Goal: Information Seeking & Learning: Learn about a topic

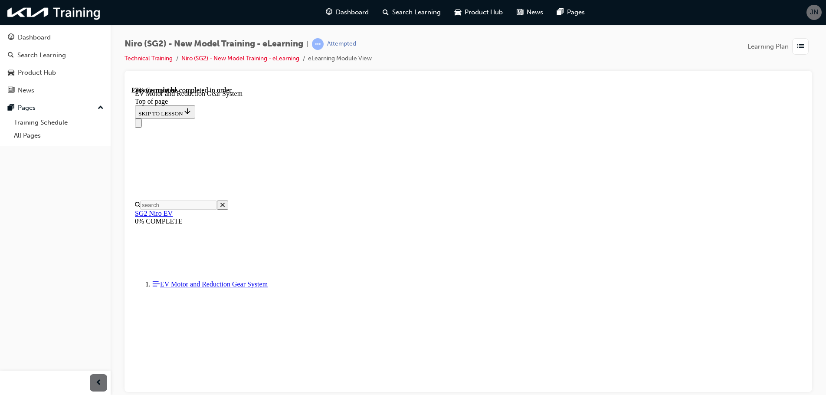
scroll to position [174, 0]
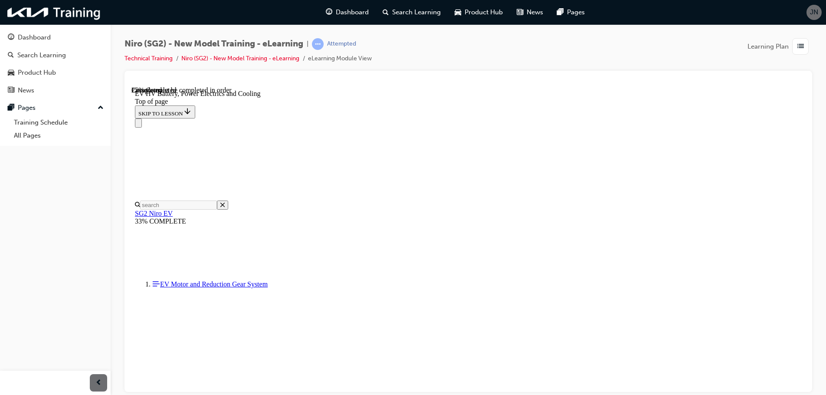
scroll to position [495, 0]
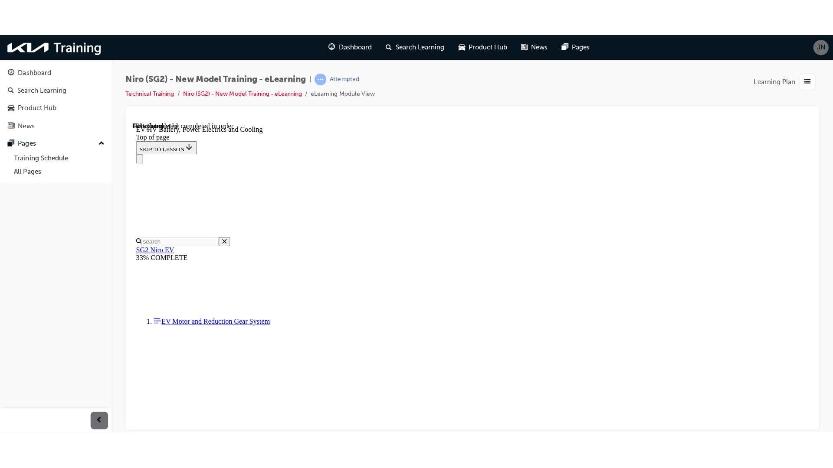
scroll to position [842, 0]
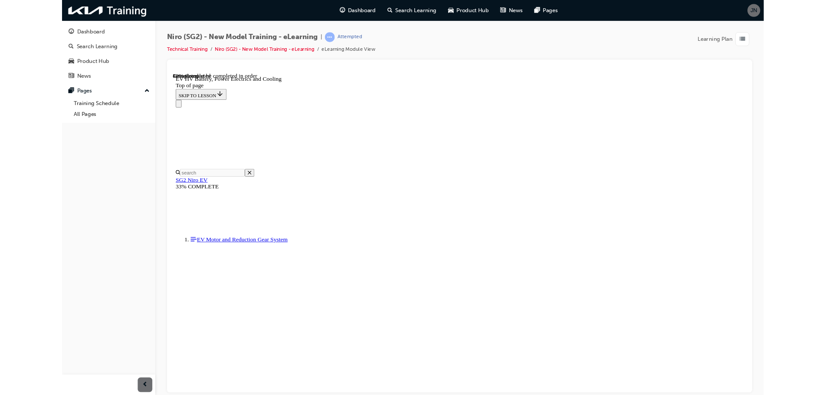
scroll to position [862, 0]
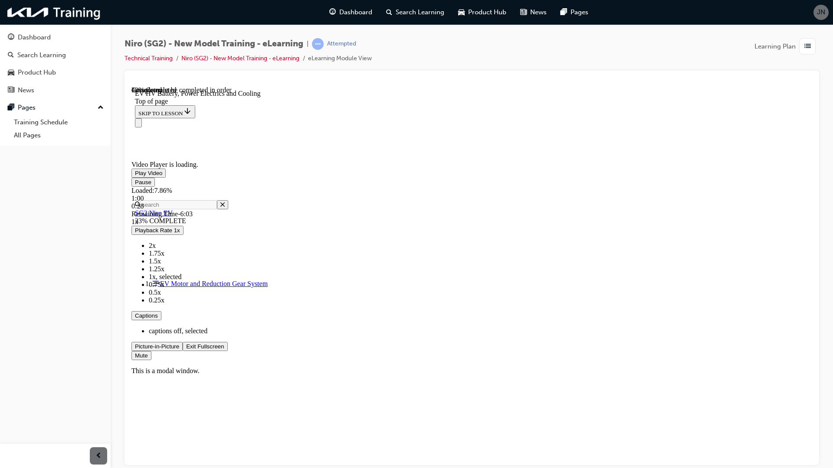
click at [135, 185] on span "Video player" at bounding box center [135, 182] width 0 height 7
click at [210, 210] on div "Loaded : 7.86% 0:26 0:28" at bounding box center [471, 198] width 681 height 23
click at [262, 151] on video "Video player" at bounding box center [196, 118] width 130 height 65
click at [135, 350] on span "Video player" at bounding box center [135, 346] width 0 height 7
